Goal: Task Accomplishment & Management: Manage account settings

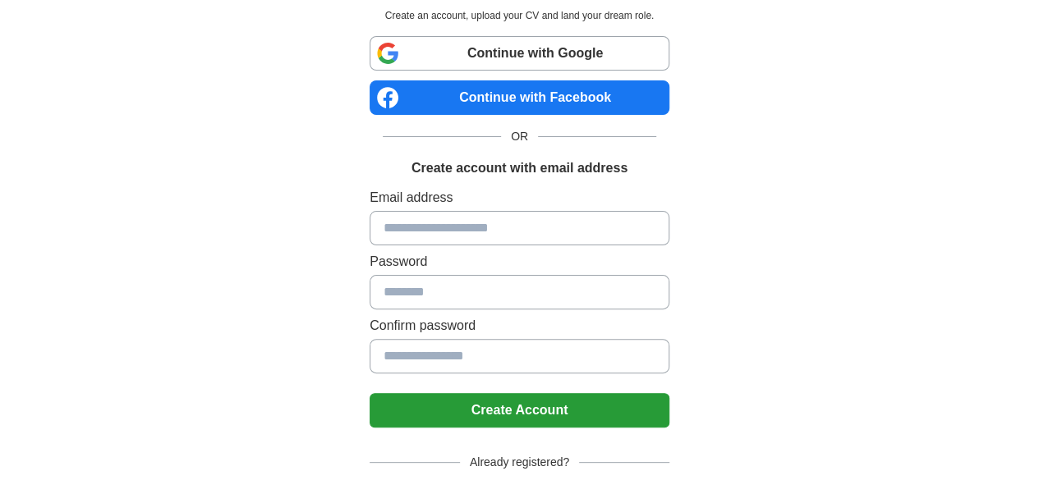
scroll to position [84, 0]
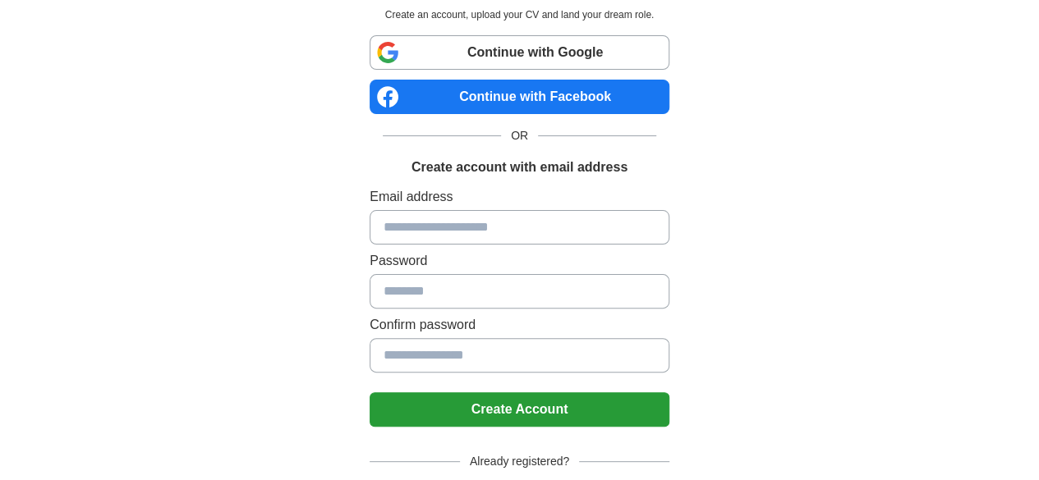
click at [567, 221] on input at bounding box center [519, 227] width 300 height 34
type input "**********"
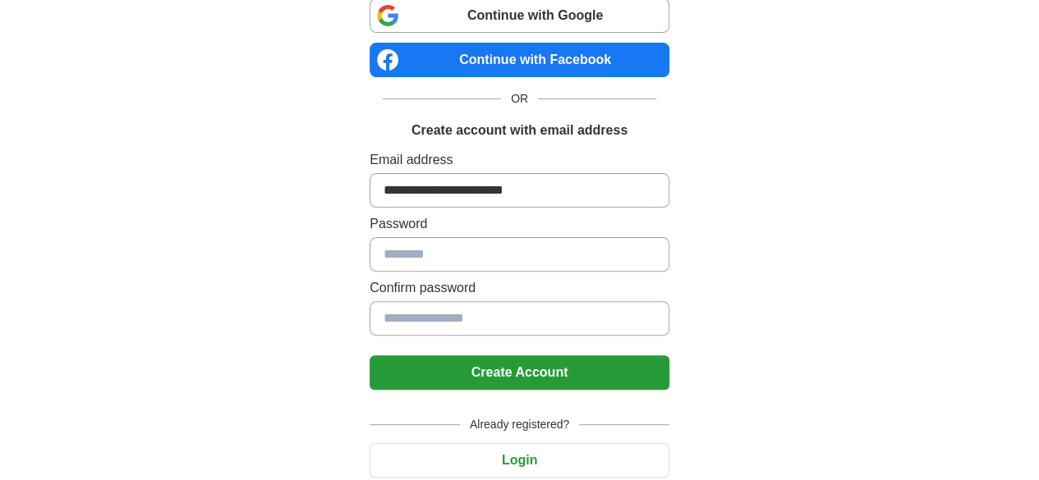
scroll to position [175, 0]
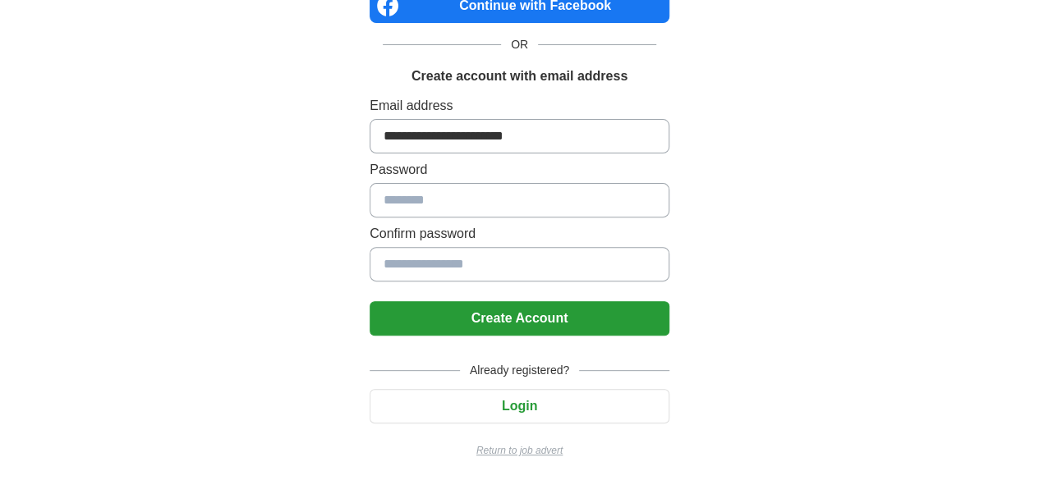
click at [547, 395] on button "Login" at bounding box center [519, 406] width 300 height 34
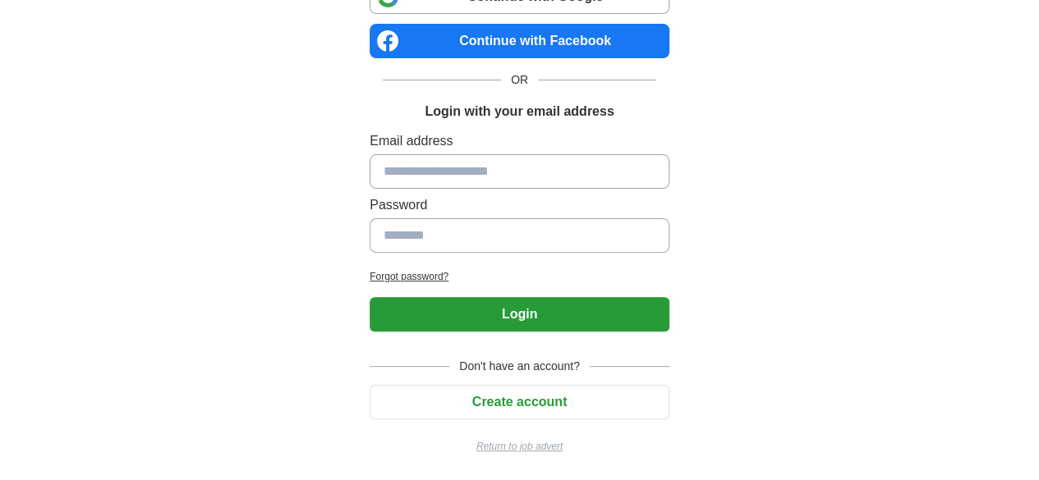
scroll to position [136, 0]
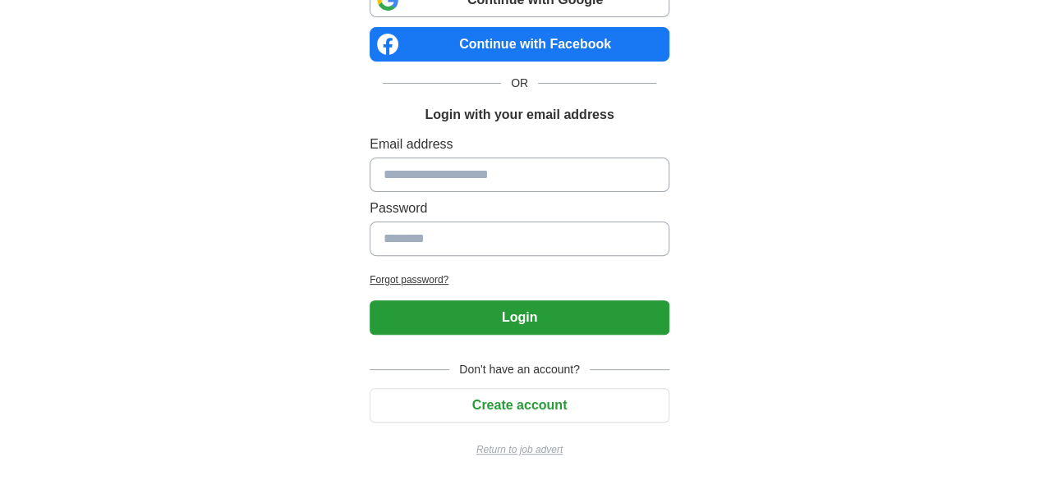
click at [588, 326] on button "Login" at bounding box center [519, 318] width 300 height 34
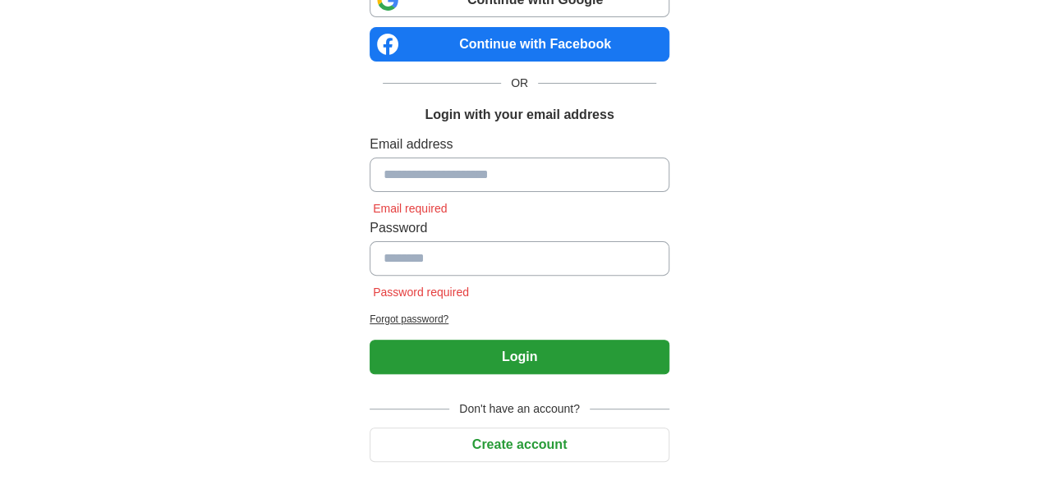
click at [599, 172] on input at bounding box center [519, 175] width 300 height 34
type input "**********"
click at [552, 252] on input at bounding box center [519, 258] width 300 height 34
click at [384, 312] on h2 "Forgot password?" at bounding box center [519, 319] width 300 height 15
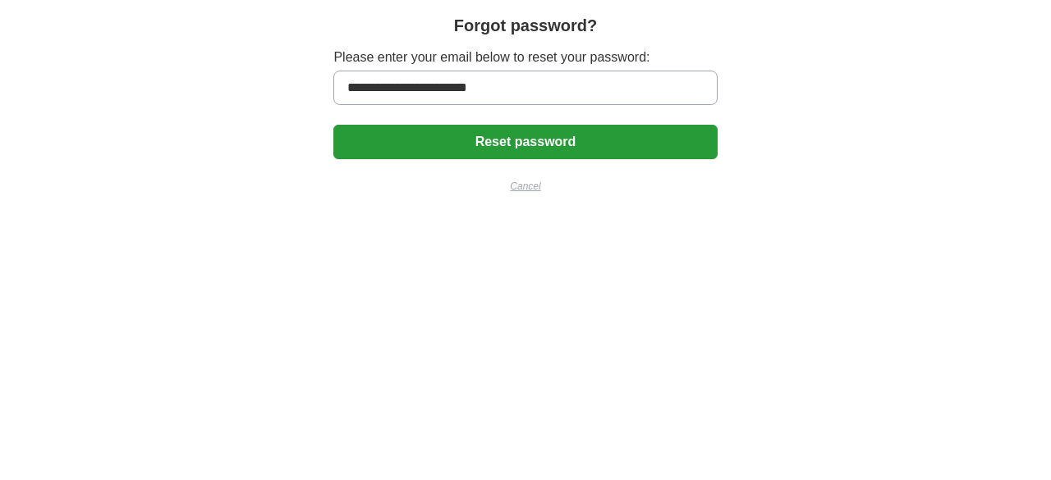
click at [532, 154] on button "Reset password" at bounding box center [524, 142] width 383 height 34
